Goal: Transaction & Acquisition: Purchase product/service

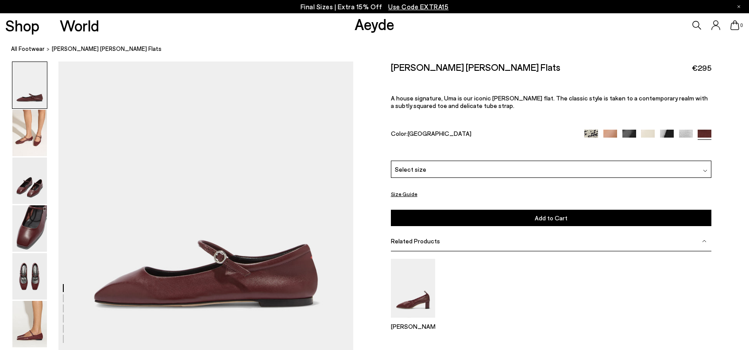
click at [612, 133] on img at bounding box center [610, 137] width 14 height 14
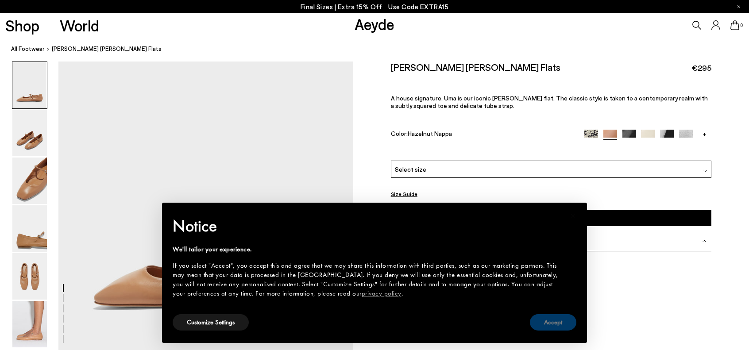
click at [571, 319] on button "Accept" at bounding box center [553, 322] width 46 height 16
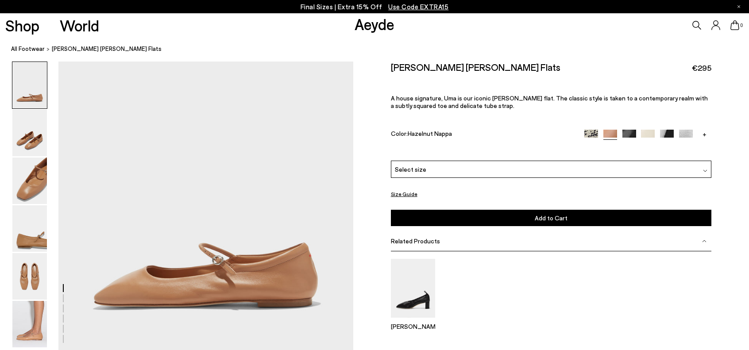
click at [588, 134] on img at bounding box center [591, 137] width 14 height 14
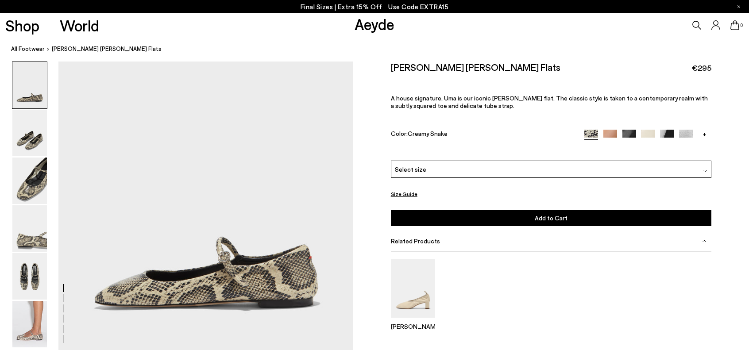
click at [626, 135] on img at bounding box center [629, 137] width 14 height 14
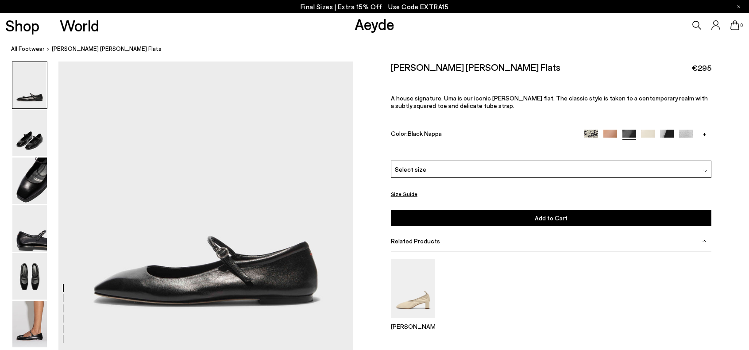
click at [672, 133] on img at bounding box center [667, 137] width 14 height 14
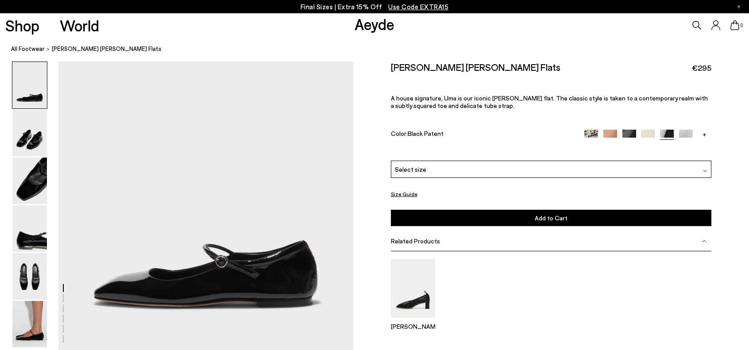
click at [520, 166] on div "Select size" at bounding box center [551, 169] width 321 height 17
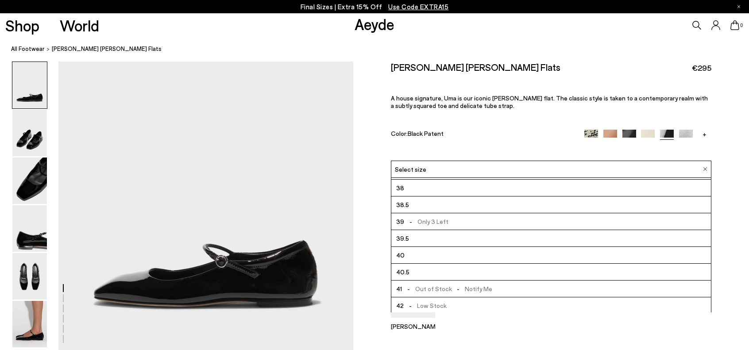
scroll to position [44, 0]
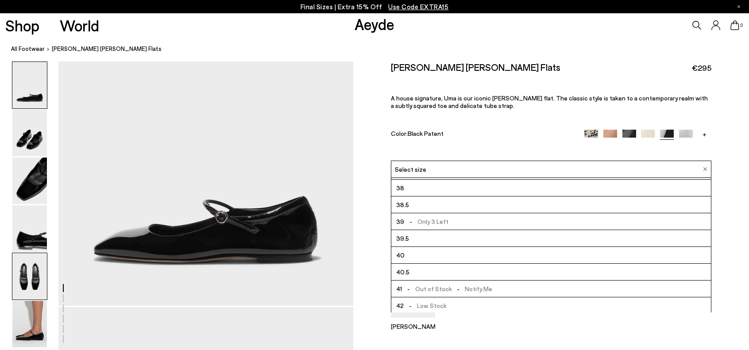
click at [36, 276] on img at bounding box center [29, 276] width 35 height 46
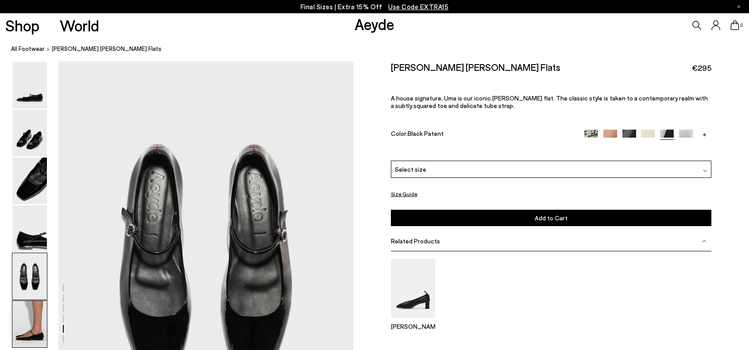
scroll to position [1473, 0]
click at [29, 49] on link "All Footwear" at bounding box center [28, 48] width 34 height 9
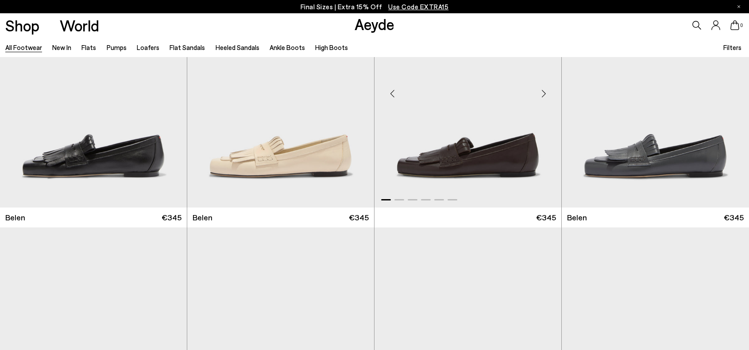
scroll to position [221, 0]
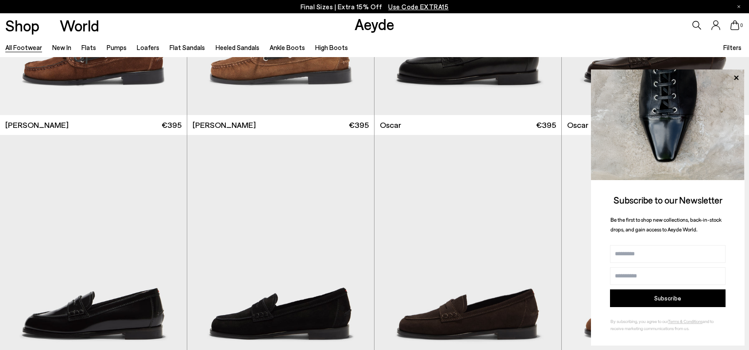
scroll to position [1239, 0]
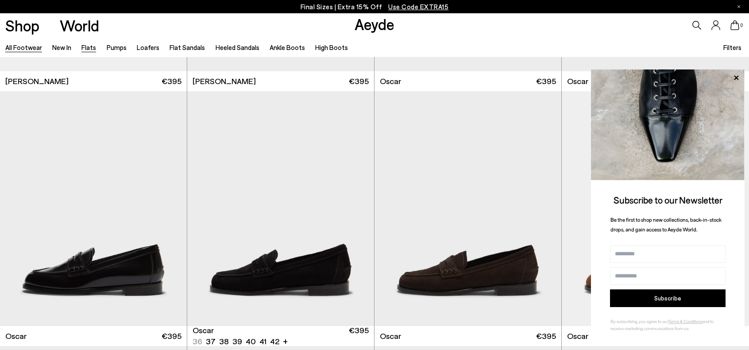
click at [88, 46] on link "Flats" at bounding box center [88, 47] width 15 height 8
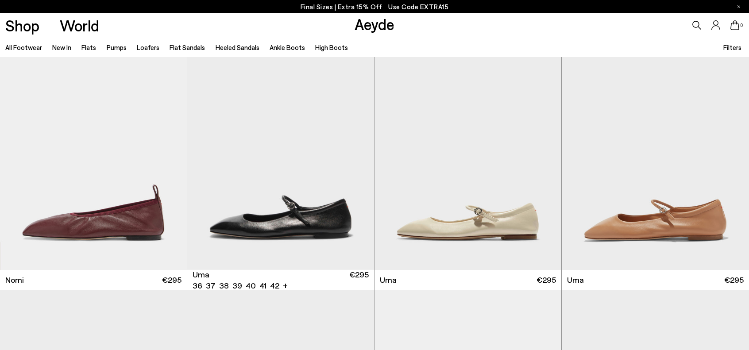
scroll to position [354, 0]
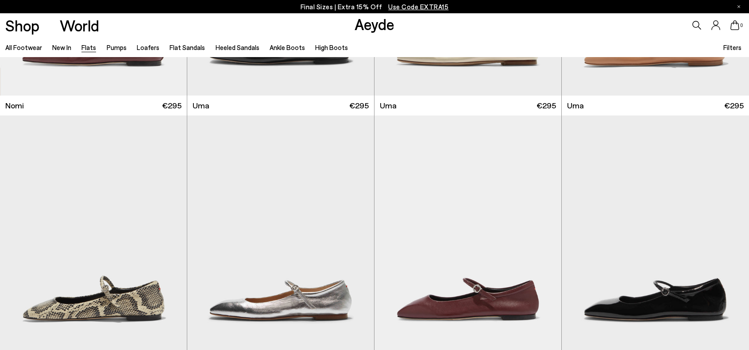
scroll to position [575, 0]
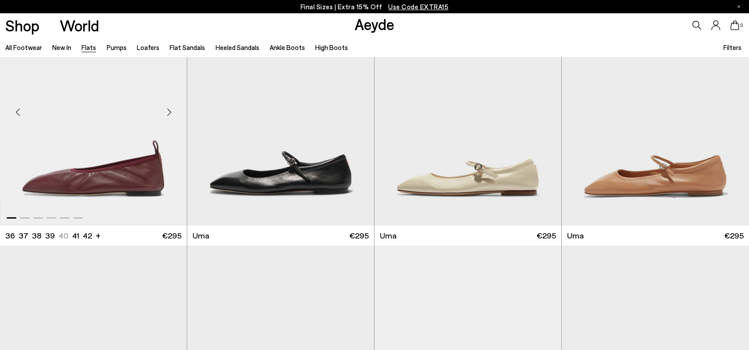
click at [144, 141] on img "1 / 6" at bounding box center [93, 108] width 187 height 234
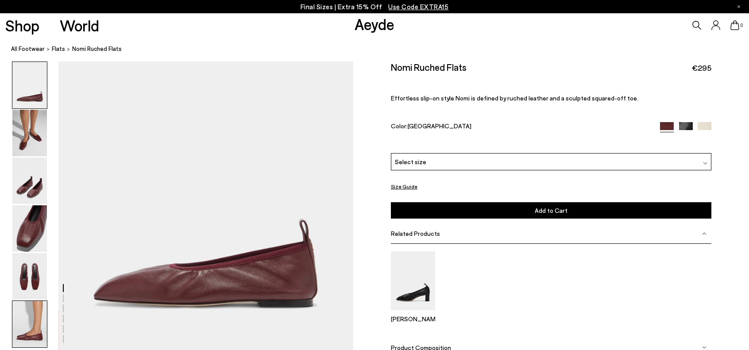
click at [27, 327] on img at bounding box center [29, 324] width 35 height 46
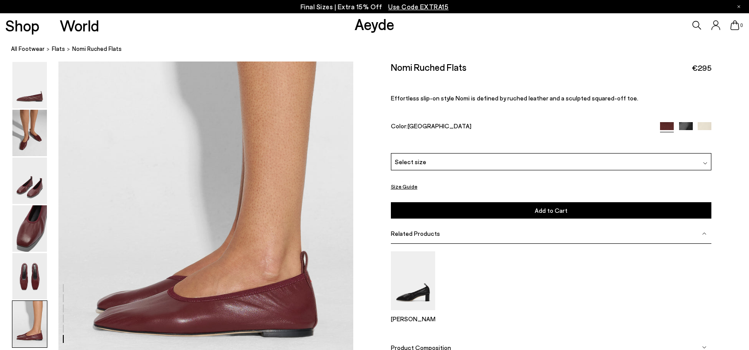
scroll to position [1966, 0]
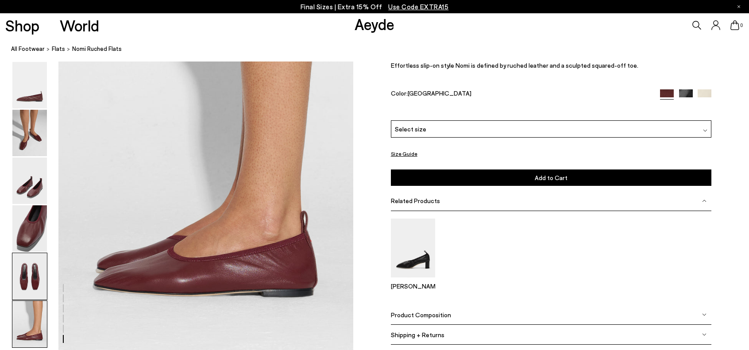
click at [38, 284] on img at bounding box center [29, 276] width 35 height 46
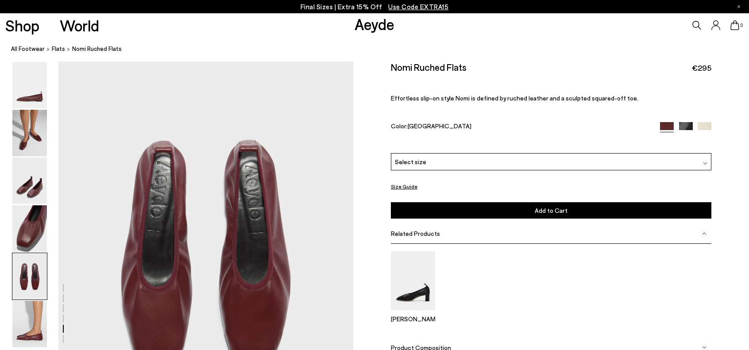
scroll to position [1473, 0]
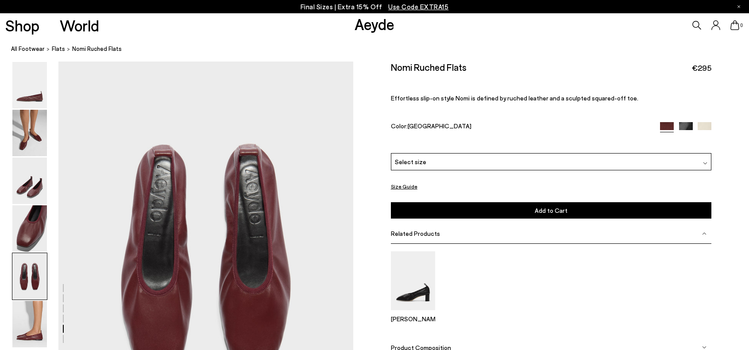
click at [28, 254] on img at bounding box center [29, 276] width 35 height 46
click at [31, 242] on img at bounding box center [29, 228] width 35 height 46
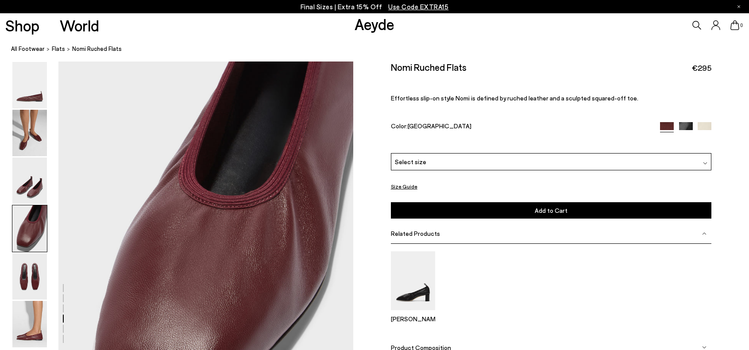
scroll to position [1080, 0]
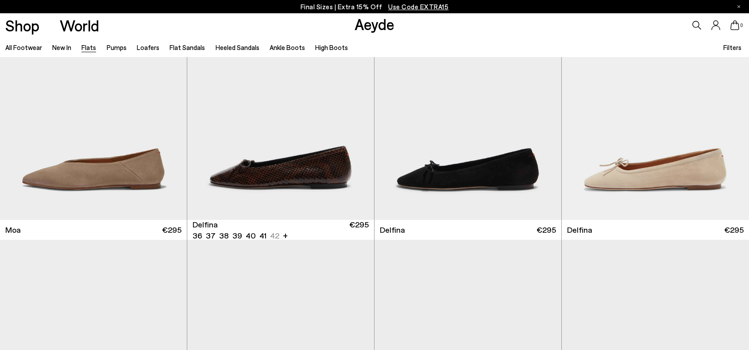
scroll to position [1855, 0]
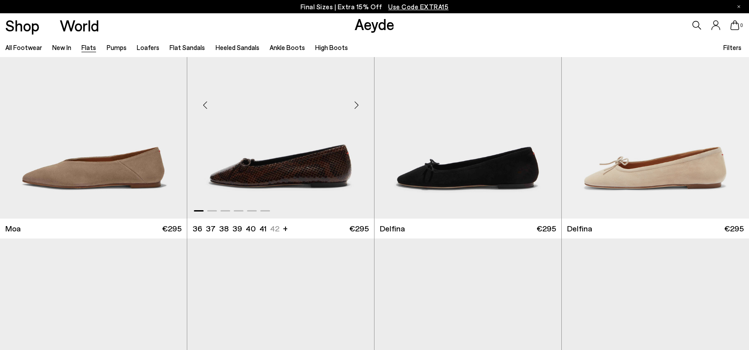
click at [358, 107] on div "Next slide" at bounding box center [356, 105] width 27 height 27
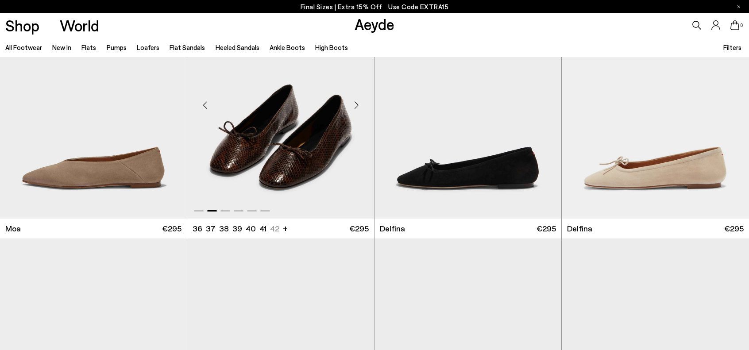
click at [358, 107] on div "Next slide" at bounding box center [356, 105] width 27 height 27
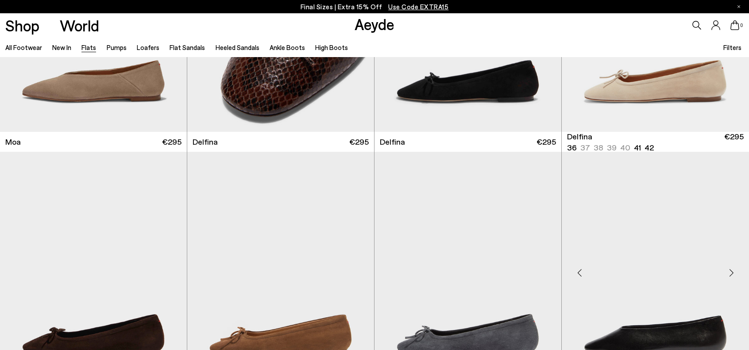
scroll to position [2032, 0]
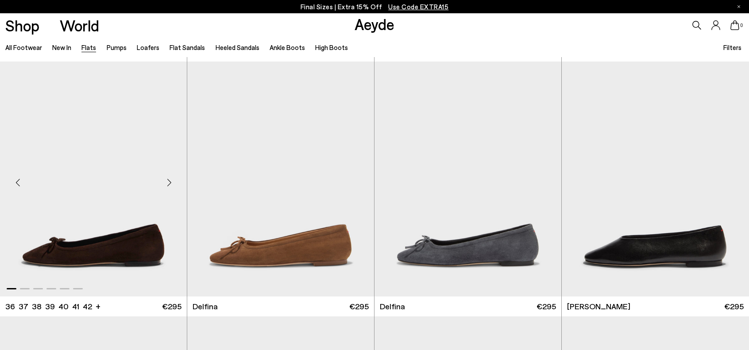
click at [175, 187] on div "Next slide" at bounding box center [169, 182] width 27 height 27
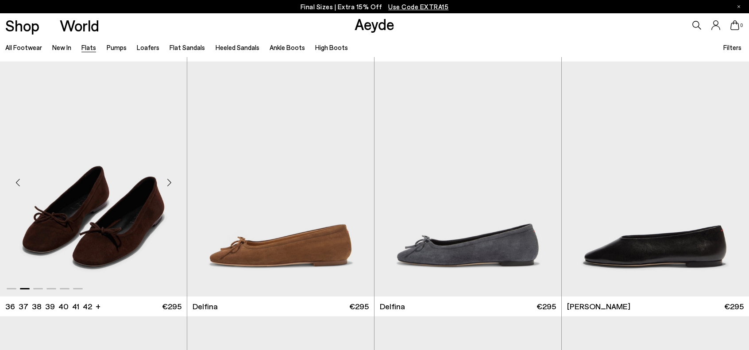
click at [175, 187] on div "Next slide" at bounding box center [169, 182] width 27 height 27
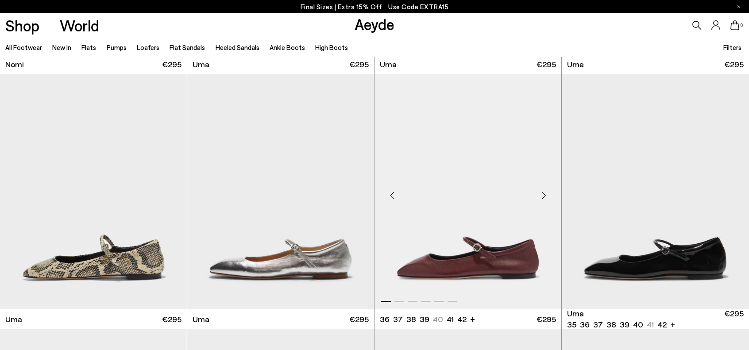
scroll to position [760, 0]
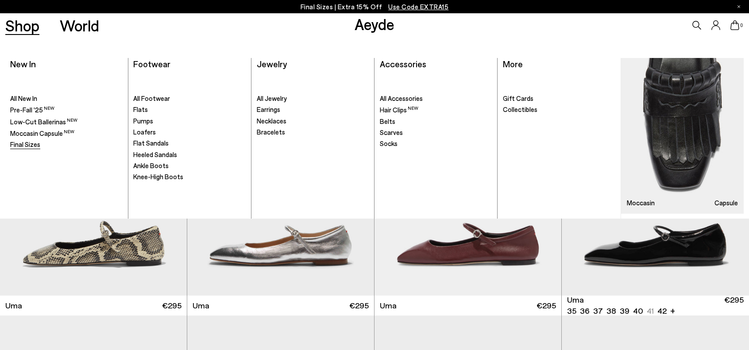
click at [25, 145] on span "Final Sizes" at bounding box center [25, 144] width 30 height 8
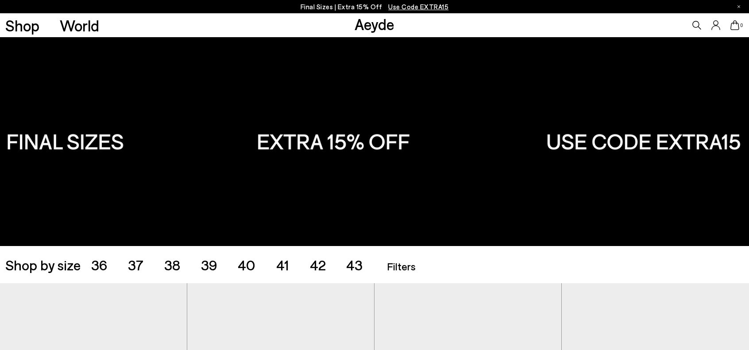
click at [312, 262] on span "42" at bounding box center [318, 264] width 16 height 17
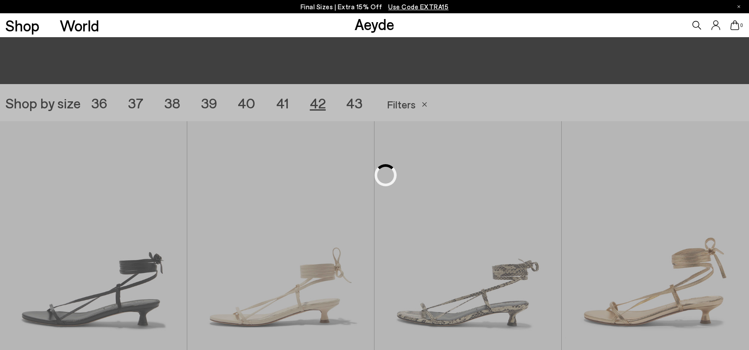
scroll to position [208, 0]
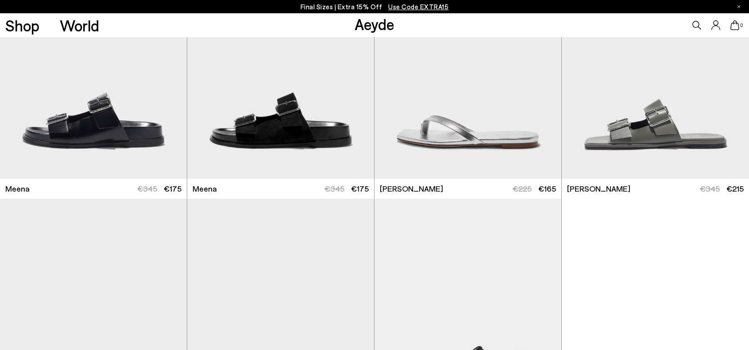
scroll to position [3615, 0]
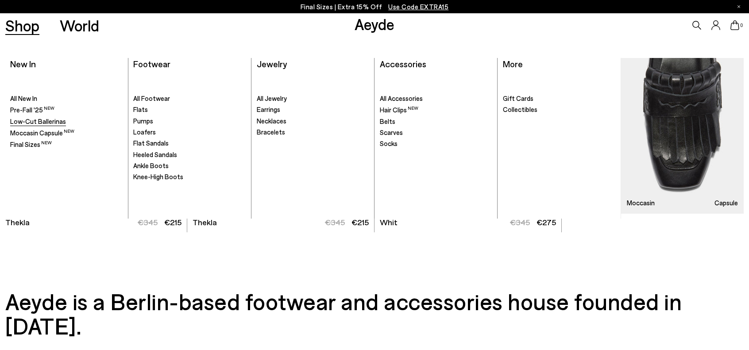
click at [48, 121] on span "Low-Cut Ballerinas" at bounding box center [38, 121] width 56 height 8
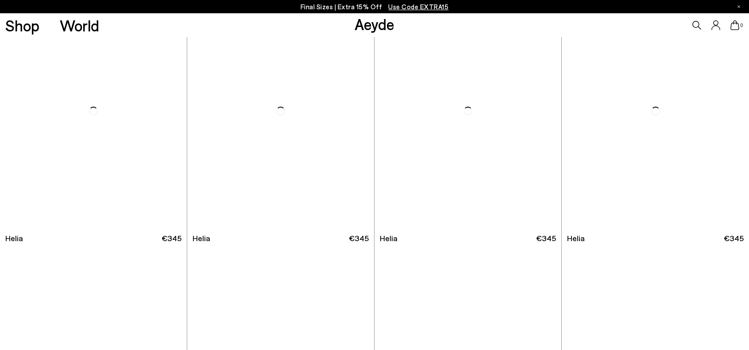
scroll to position [619, 0]
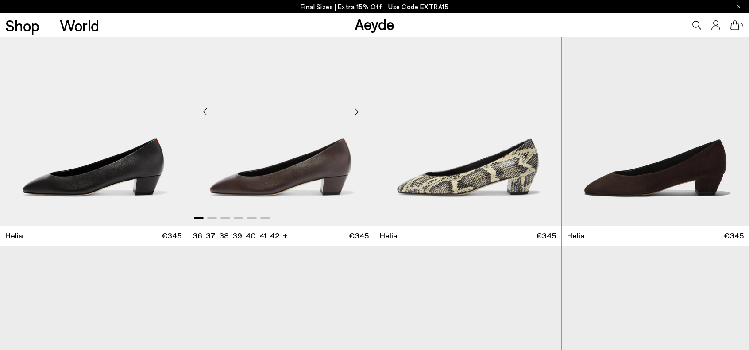
click at [359, 114] on div "Next slide" at bounding box center [356, 112] width 27 height 27
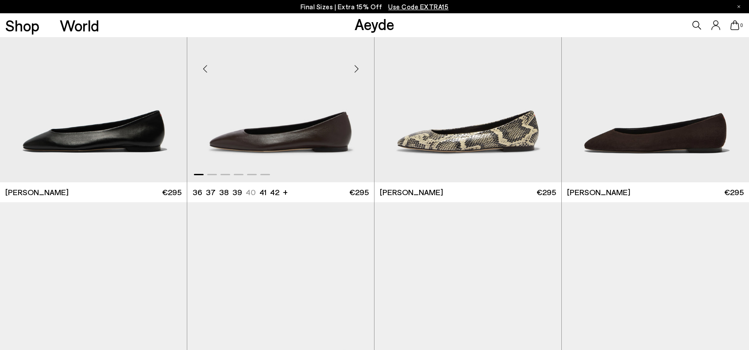
scroll to position [885, 0]
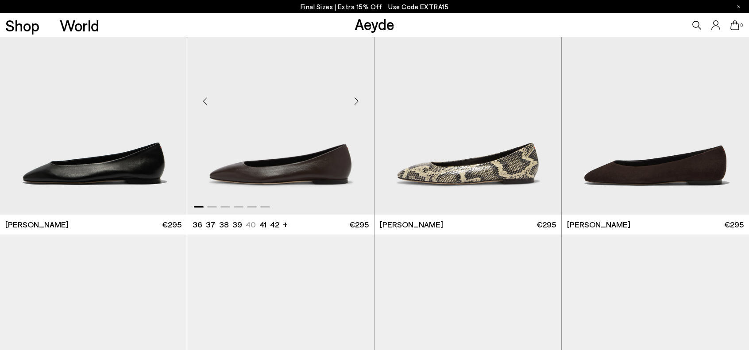
click at [357, 108] on div "Next slide" at bounding box center [356, 101] width 27 height 27
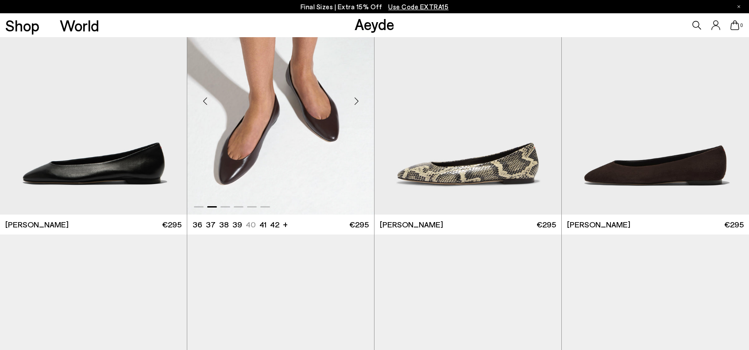
click at [357, 108] on div "Next slide" at bounding box center [356, 101] width 27 height 27
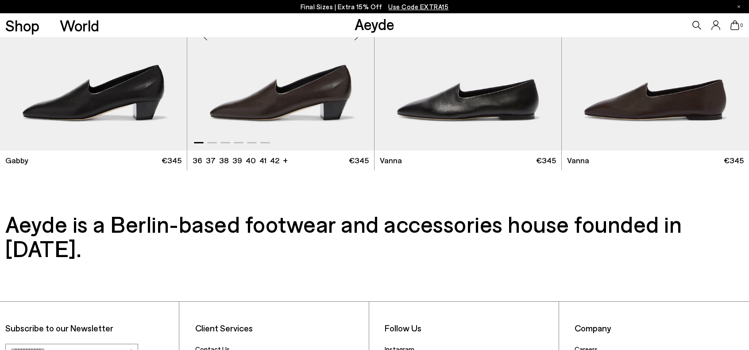
scroll to position [1320, 0]
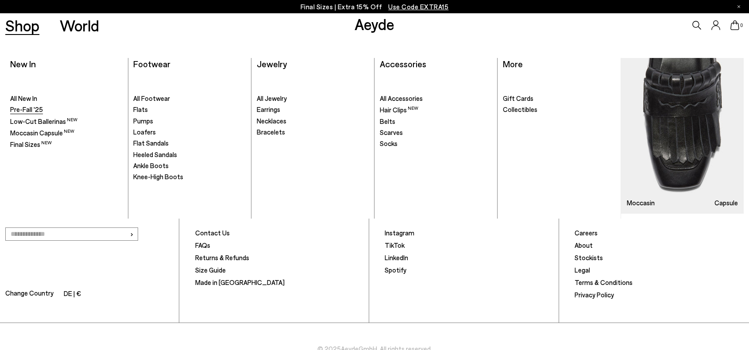
click at [27, 107] on span "Pre-Fall '25" at bounding box center [26, 109] width 33 height 8
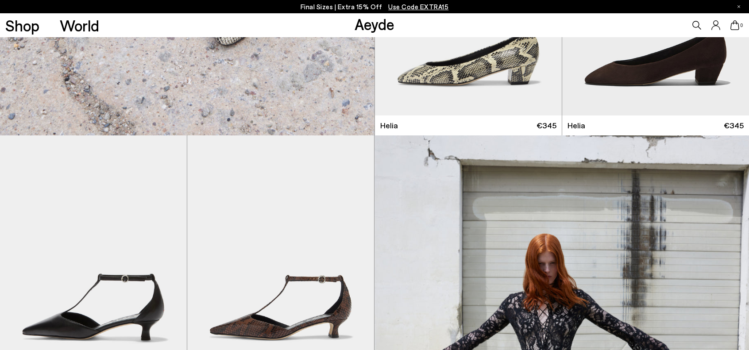
scroll to position [1106, 0]
